Goal: Navigation & Orientation: Find specific page/section

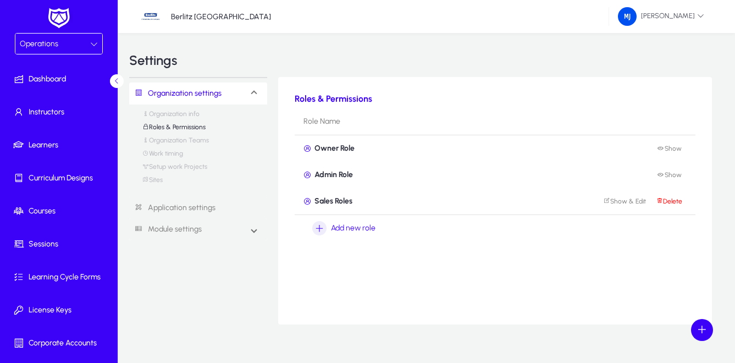
scroll to position [71, 0]
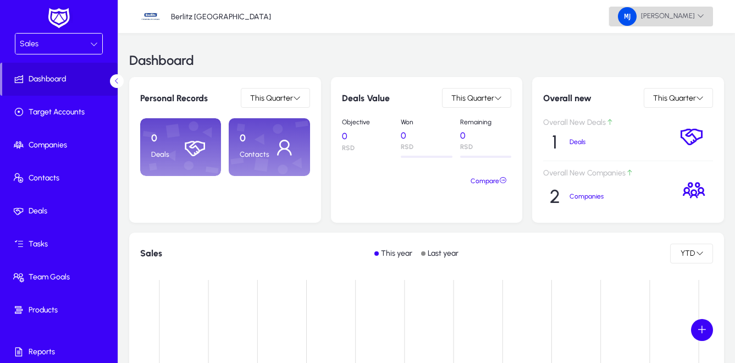
click at [705, 17] on span at bounding box center [661, 16] width 104 height 26
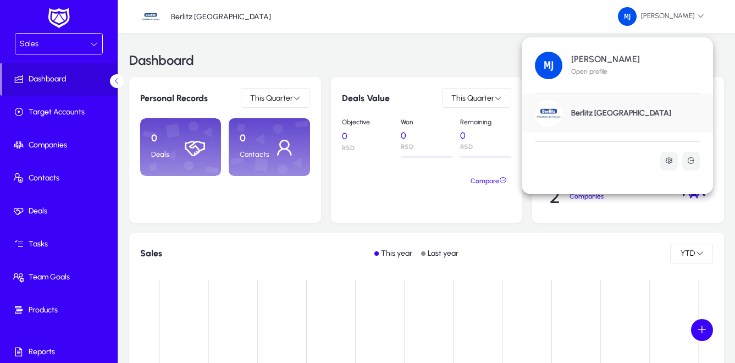
click at [423, 16] on div at bounding box center [367, 181] width 735 height 363
